Goal: Navigation & Orientation: Find specific page/section

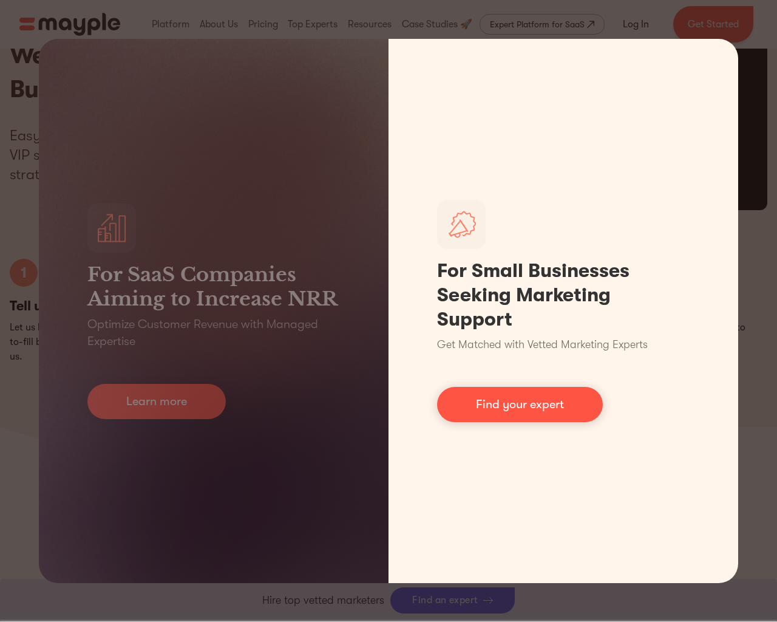
scroll to position [3947, 0]
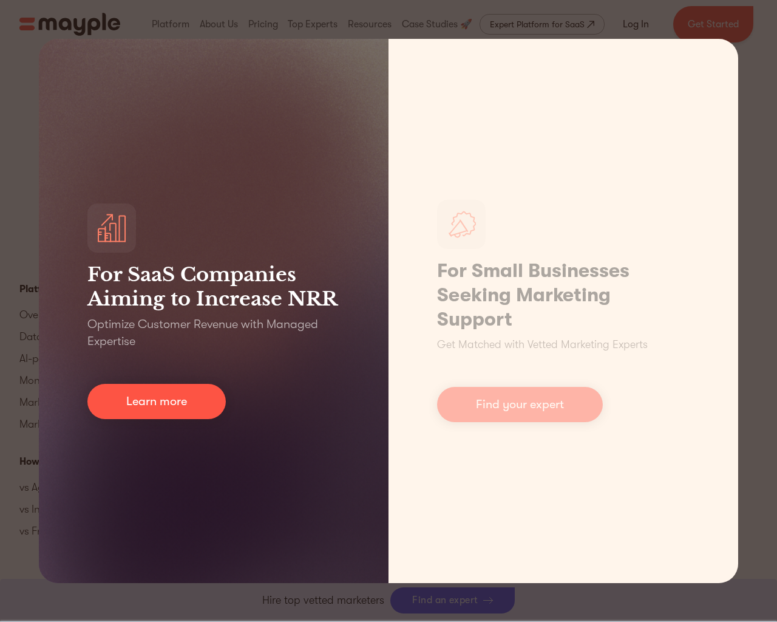
scroll to position [5442, 0]
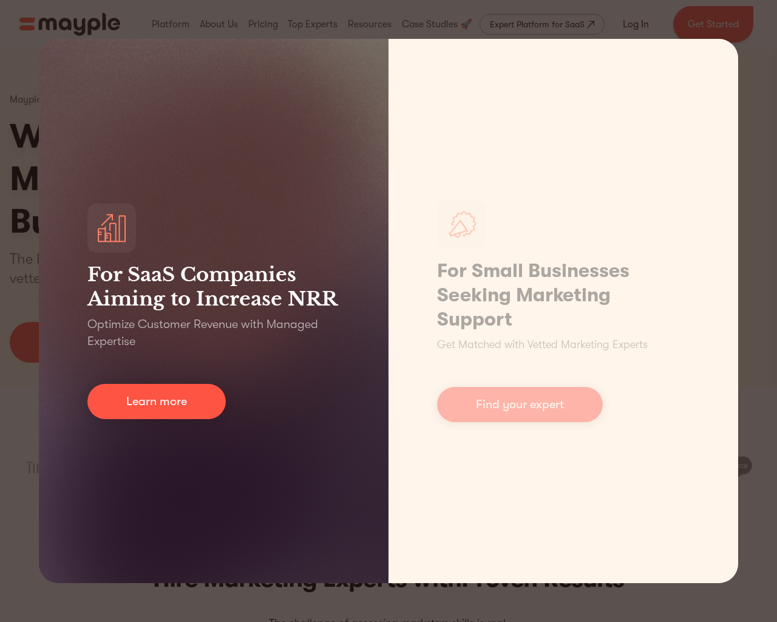
scroll to position [5430, 0]
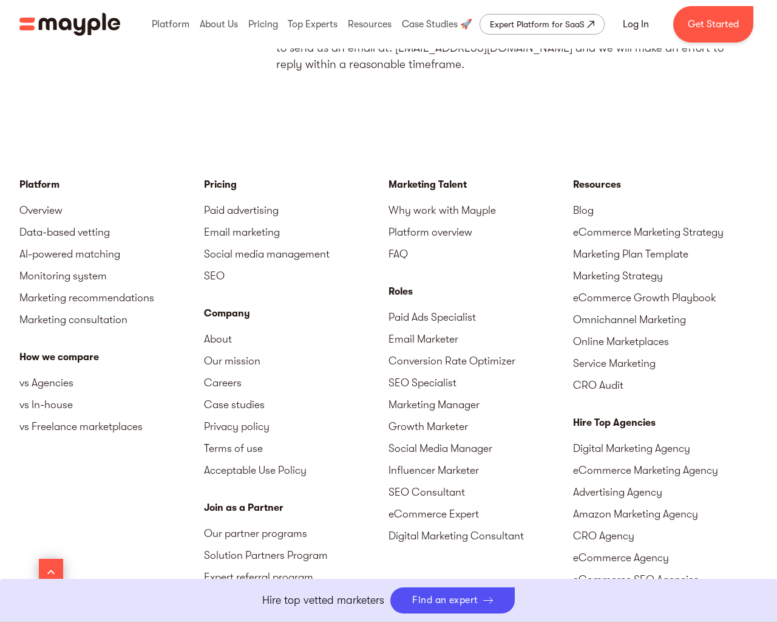
scroll to position [7121, 0]
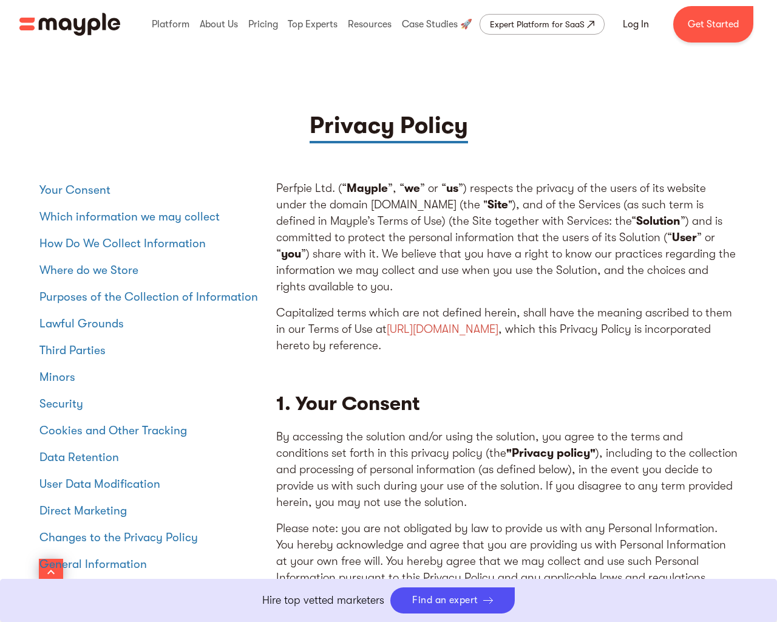
scroll to position [7109, 0]
